Goal: Task Accomplishment & Management: Use online tool/utility

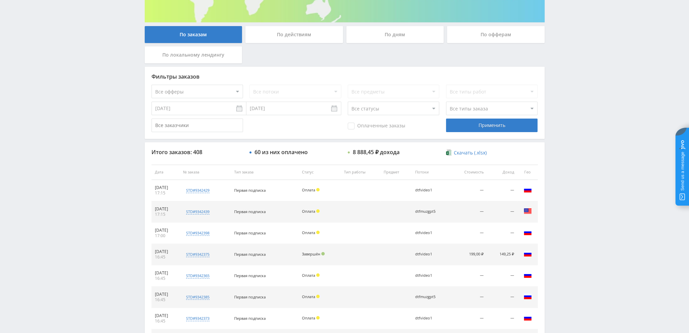
scroll to position [102, 0]
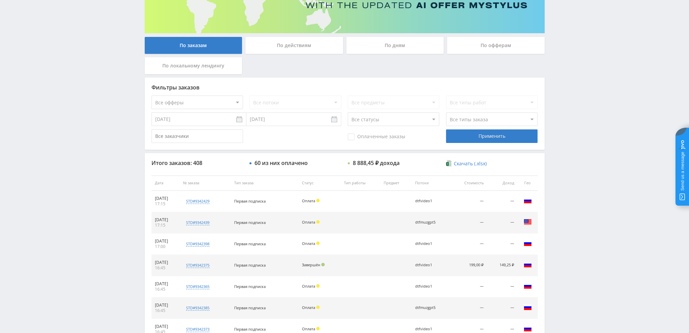
click at [401, 48] on div "По дням" at bounding box center [395, 45] width 98 height 17
click at [0, 0] on input "По дням" at bounding box center [0, 0] width 0 height 0
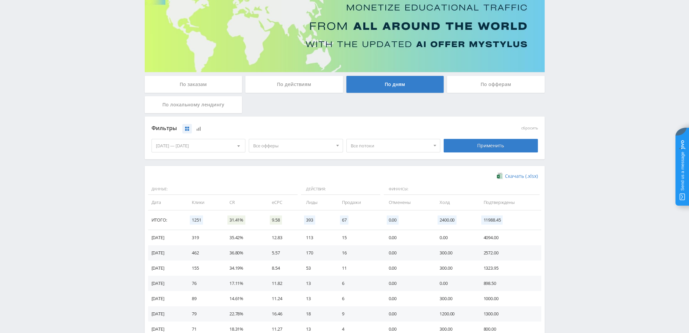
scroll to position [68, 0]
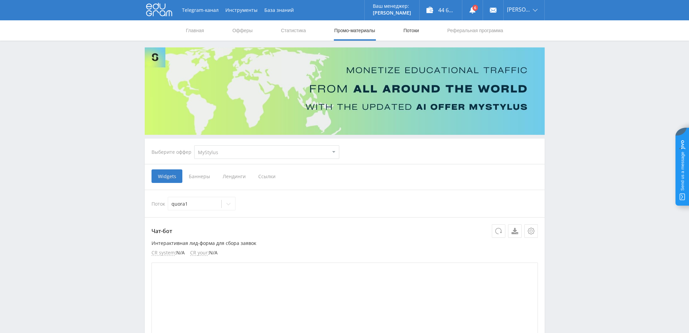
click at [407, 32] on link "Потоки" at bounding box center [411, 30] width 17 height 20
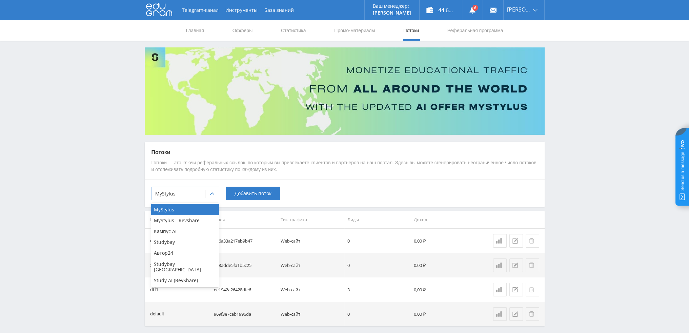
click at [190, 195] on div at bounding box center [178, 193] width 46 height 7
click at [176, 275] on div "Study AI (RevShare)" at bounding box center [185, 280] width 68 height 11
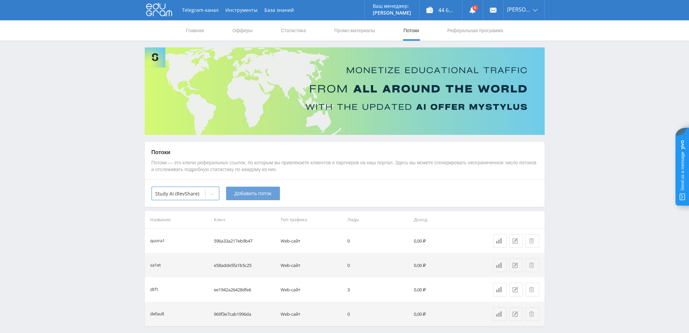
click at [241, 198] on button "Добавить поток" at bounding box center [253, 194] width 54 height 14
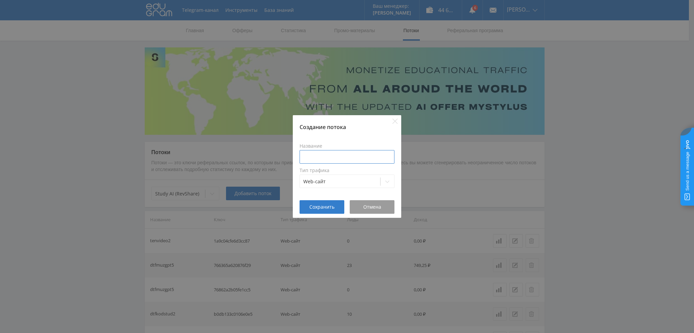
click at [340, 163] on input at bounding box center [347, 157] width 95 height 14
type input "в"
type input "tenvidreal2"
click at [316, 209] on span "Сохранить" at bounding box center [321, 206] width 25 height 5
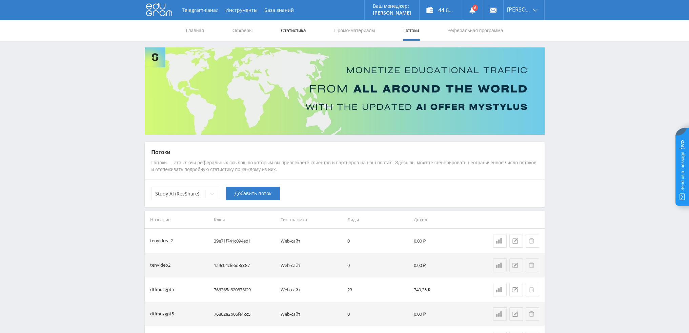
click at [286, 34] on link "Статистика" at bounding box center [293, 30] width 26 height 20
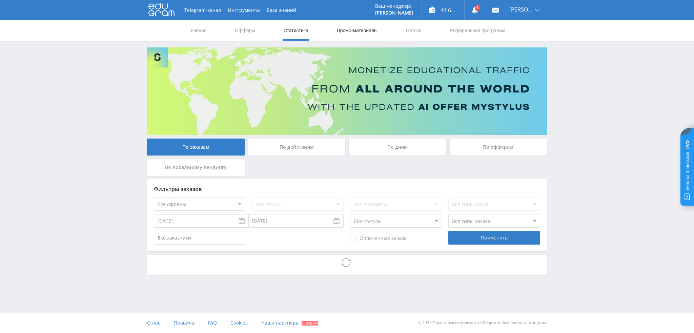
click at [354, 31] on link "Промо-материалы" at bounding box center [357, 30] width 42 height 20
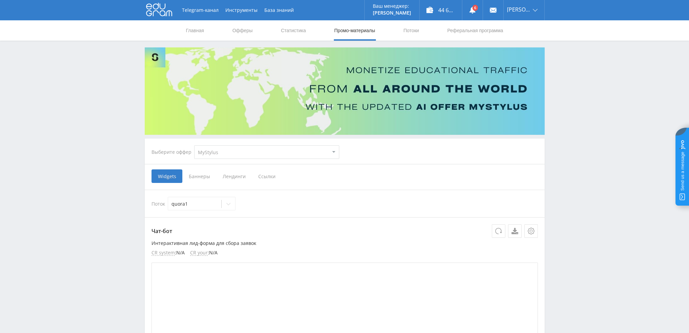
click at [255, 153] on select "MyStylus MyStylus - Revshare Кампус AI Studybay Автор24 Studybay [GEOGRAPHIC_DA…" at bounding box center [266, 152] width 145 height 14
select select "376"
click at [194, 145] on select "MyStylus MyStylus - Revshare Кампус AI Studybay Автор24 Studybay [GEOGRAPHIC_DA…" at bounding box center [266, 152] width 145 height 14
select select "376"
click at [199, 177] on span "Ссылки" at bounding box center [197, 176] width 30 height 14
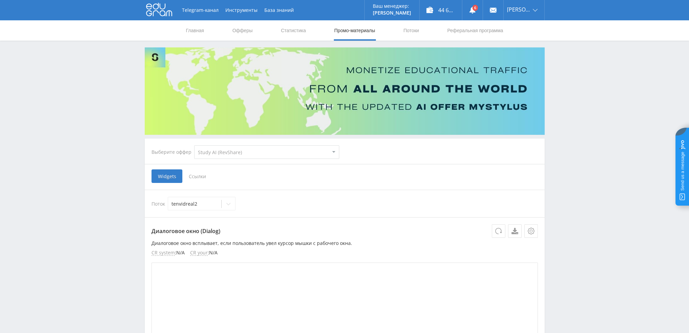
click at [0, 0] on input "Ссылки" at bounding box center [0, 0] width 0 height 0
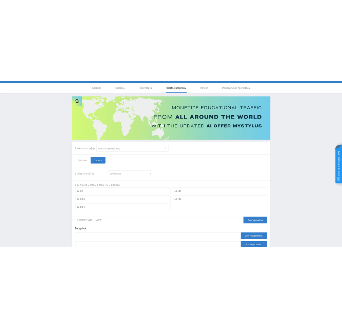
scroll to position [74, 0]
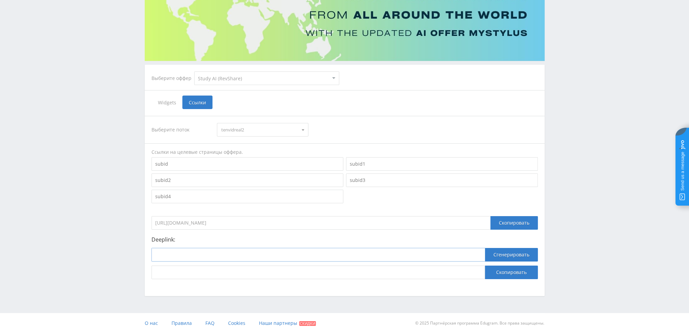
click at [213, 252] on input at bounding box center [319, 255] width 334 height 14
paste input "[URL]"
type input "[URL]"
click at [506, 255] on button "Сгенерировать" at bounding box center [511, 255] width 53 height 14
click at [504, 271] on button "Скопировать" at bounding box center [511, 273] width 53 height 14
